Goal: Information Seeking & Learning: Learn about a topic

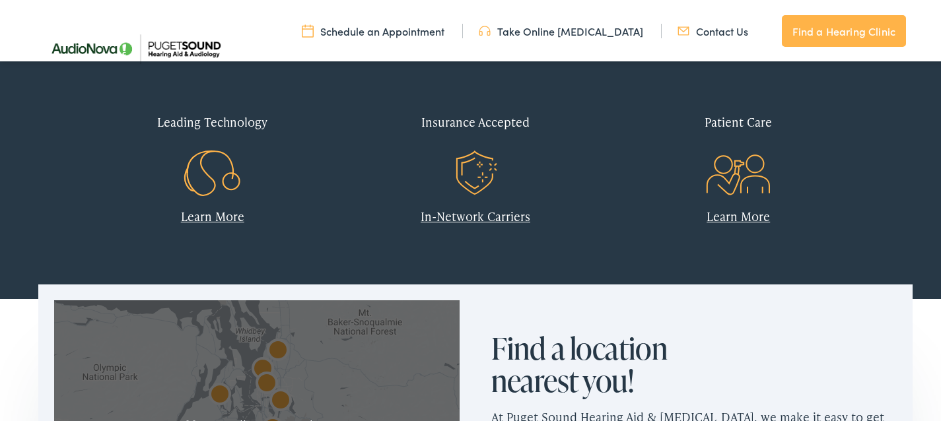
scroll to position [576, 0]
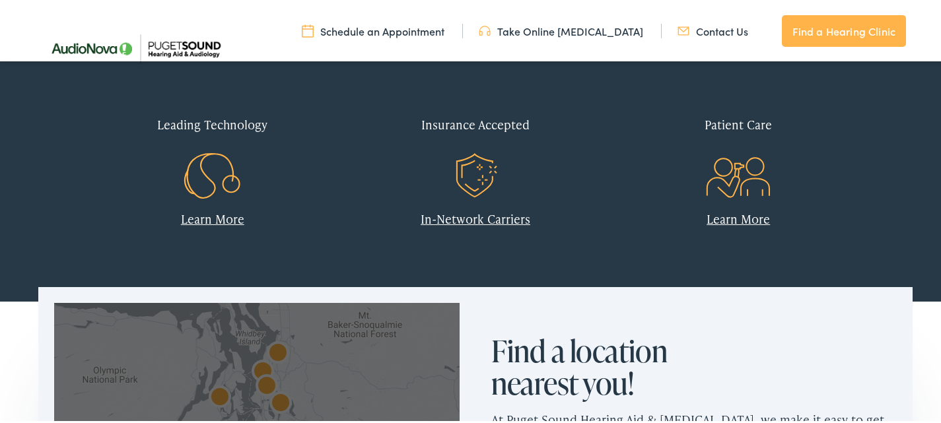
click at [449, 215] on link "In-Network Carriers" at bounding box center [476, 217] width 110 height 17
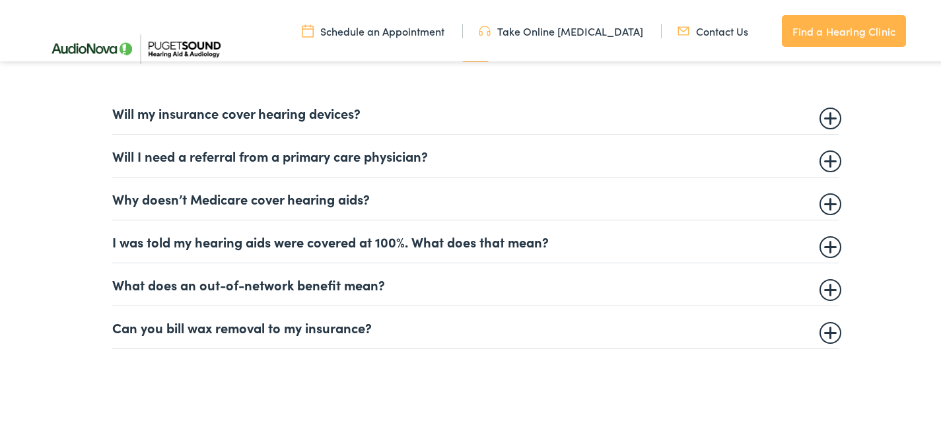
scroll to position [857, 0]
click at [826, 199] on summary "Why doesn’t Medicare cover hearing aids?" at bounding box center [475, 196] width 727 height 16
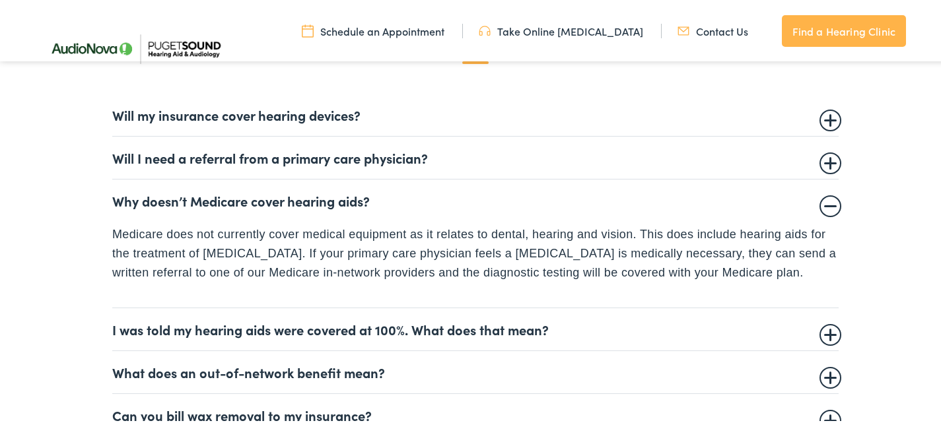
scroll to position [853, 0]
click at [824, 116] on summary "Will my insurance cover hearing devices?" at bounding box center [475, 114] width 727 height 16
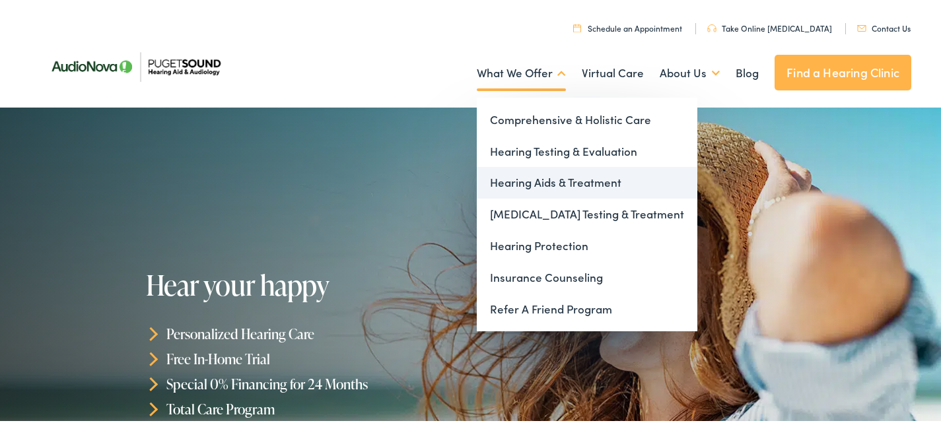
click at [529, 186] on link "Hearing Aids & Treatment" at bounding box center [587, 181] width 221 height 32
